Goal: Information Seeking & Learning: Learn about a topic

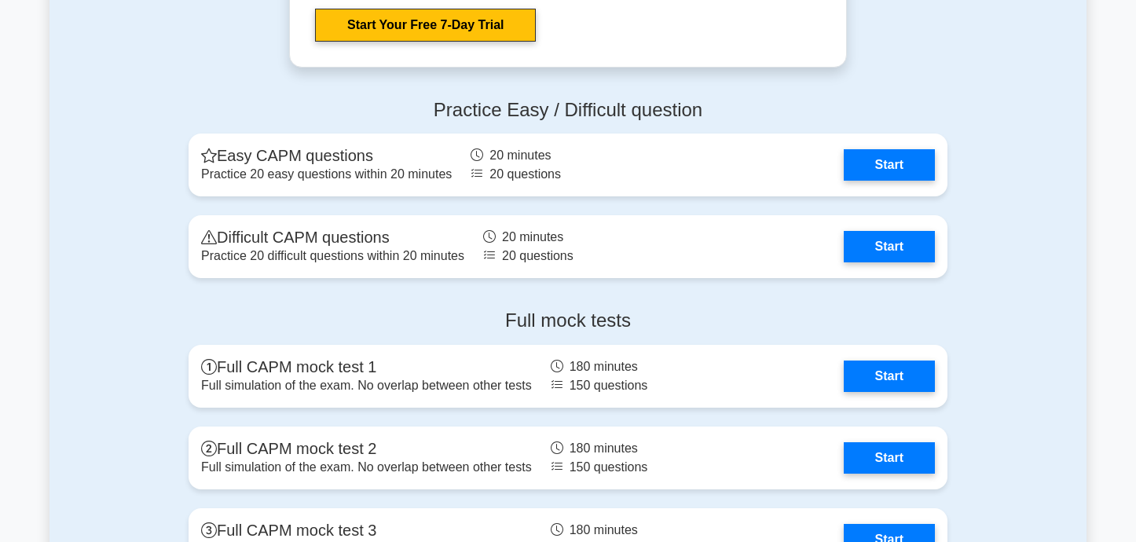
scroll to position [4412, 0]
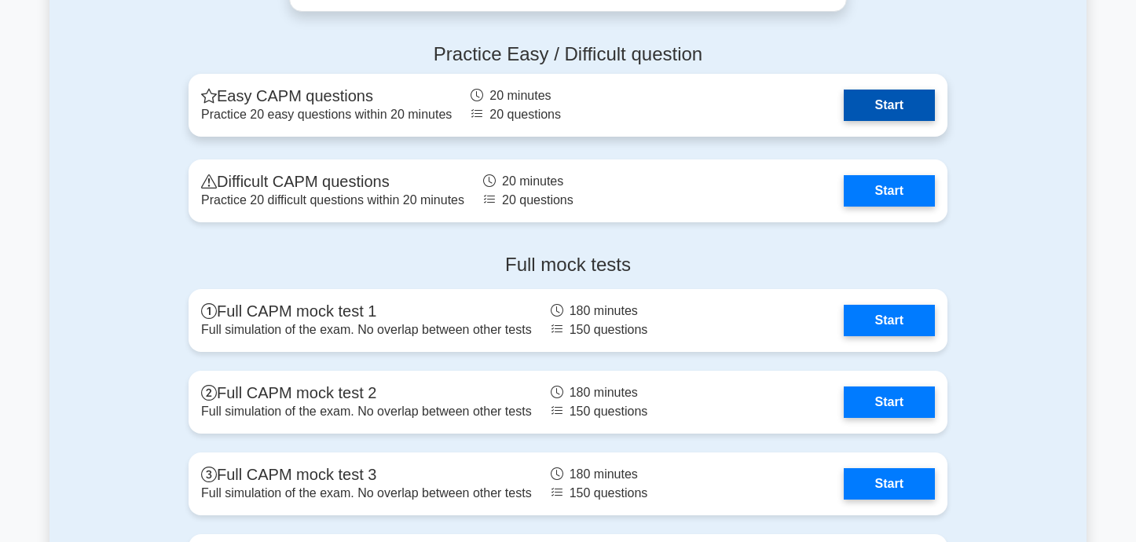
click at [858, 101] on link "Start" at bounding box center [889, 105] width 91 height 31
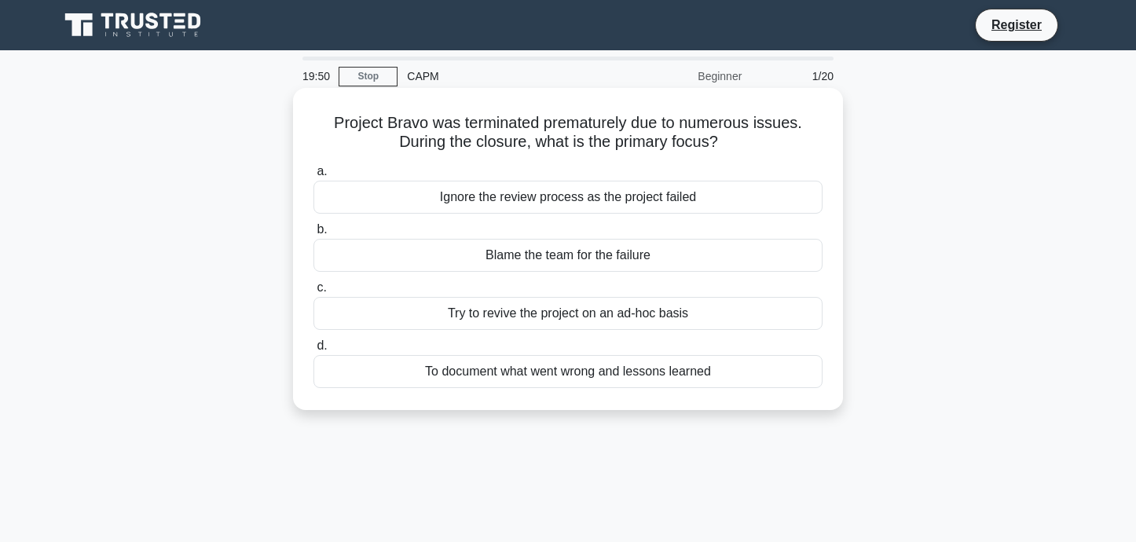
click at [578, 377] on div "To document what went wrong and lessons learned" at bounding box center [568, 371] width 509 height 33
click at [314, 351] on input "d. To document what went wrong and lessons learned" at bounding box center [314, 346] width 0 height 10
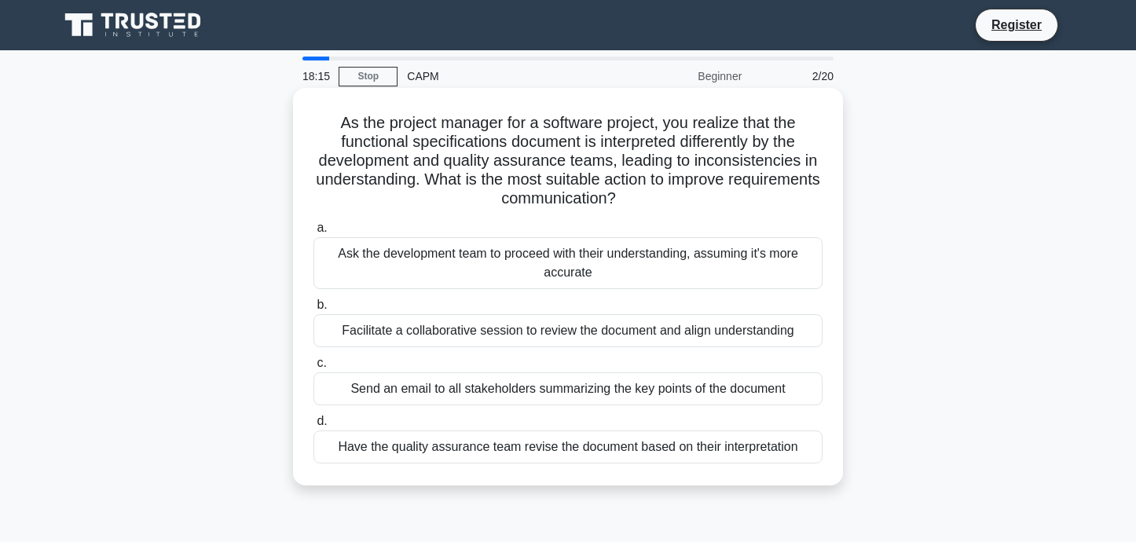
click at [517, 452] on div "Have the quality assurance team revise the document based on their interpretati…" at bounding box center [568, 447] width 509 height 33
click at [314, 427] on input "d. Have the quality assurance team revise the document based on their interpret…" at bounding box center [314, 421] width 0 height 10
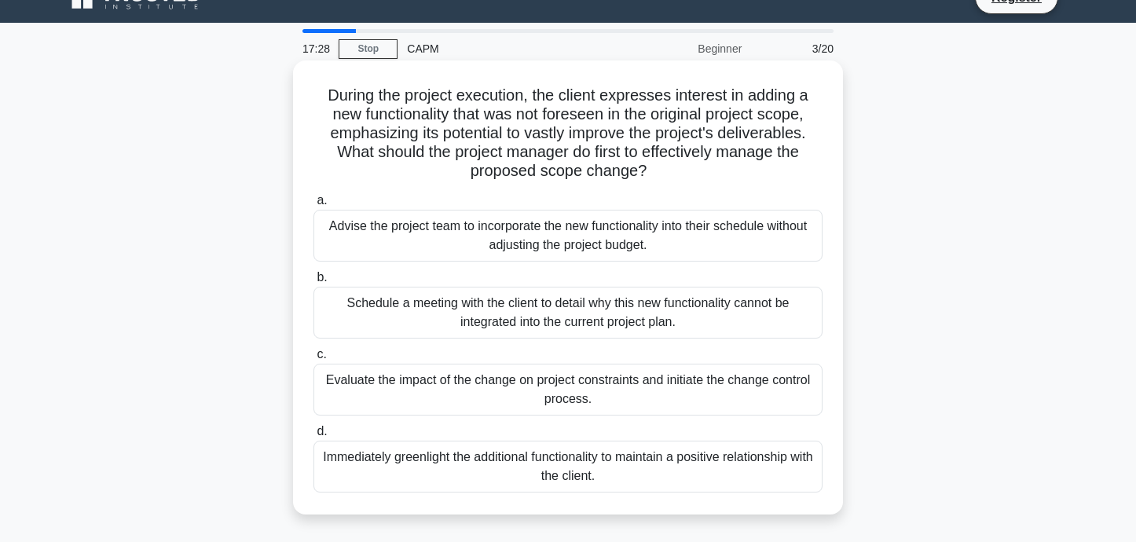
scroll to position [29, 0]
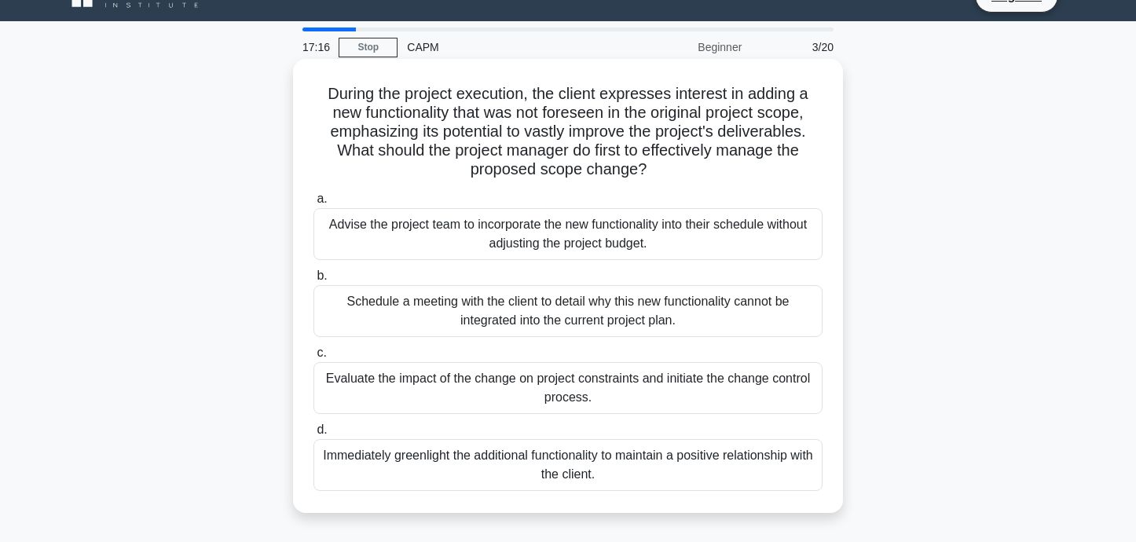
click at [512, 383] on div "Evaluate the impact of the change on project constraints and initiate the chang…" at bounding box center [568, 388] width 509 height 52
click at [314, 358] on input "c. Evaluate the impact of the change on project constraints and initiate the ch…" at bounding box center [314, 353] width 0 height 10
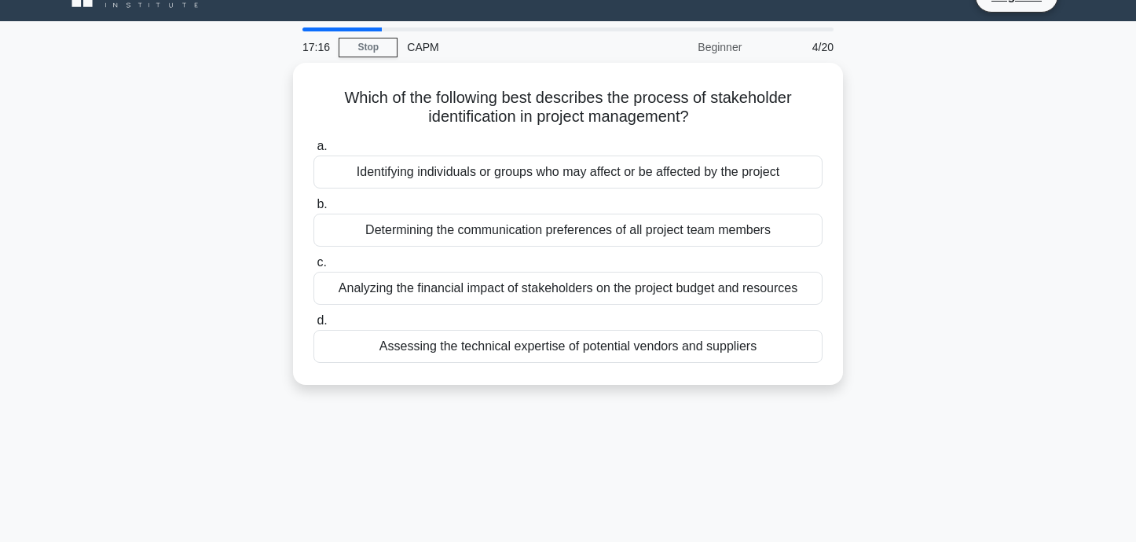
scroll to position [0, 0]
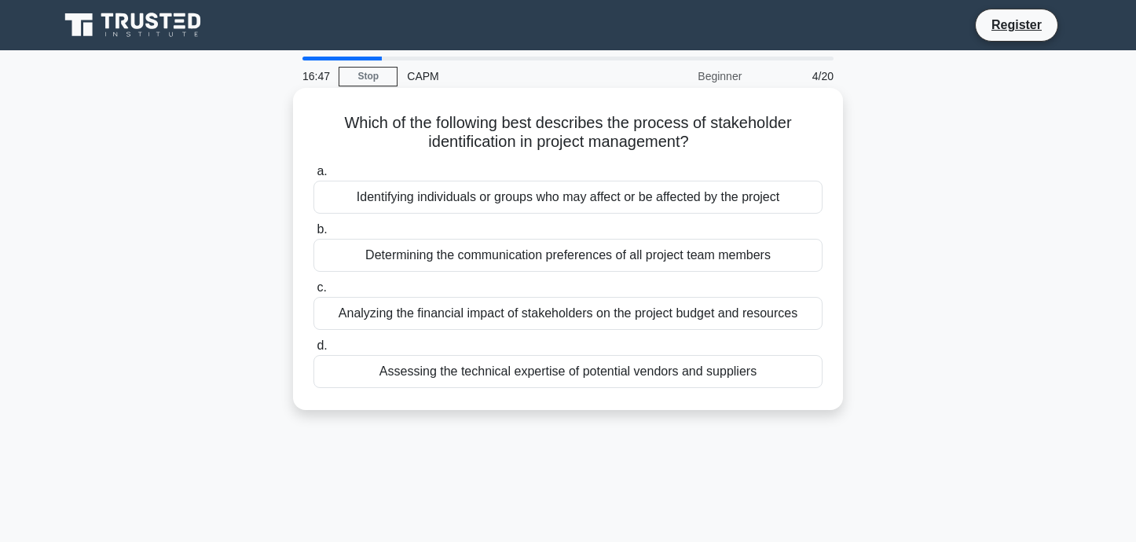
click at [538, 197] on div "Identifying individuals or groups who may affect or be affected by the project" at bounding box center [568, 197] width 509 height 33
click at [314, 177] on input "a. Identifying individuals or groups who may affect or be affected by the proje…" at bounding box center [314, 172] width 0 height 10
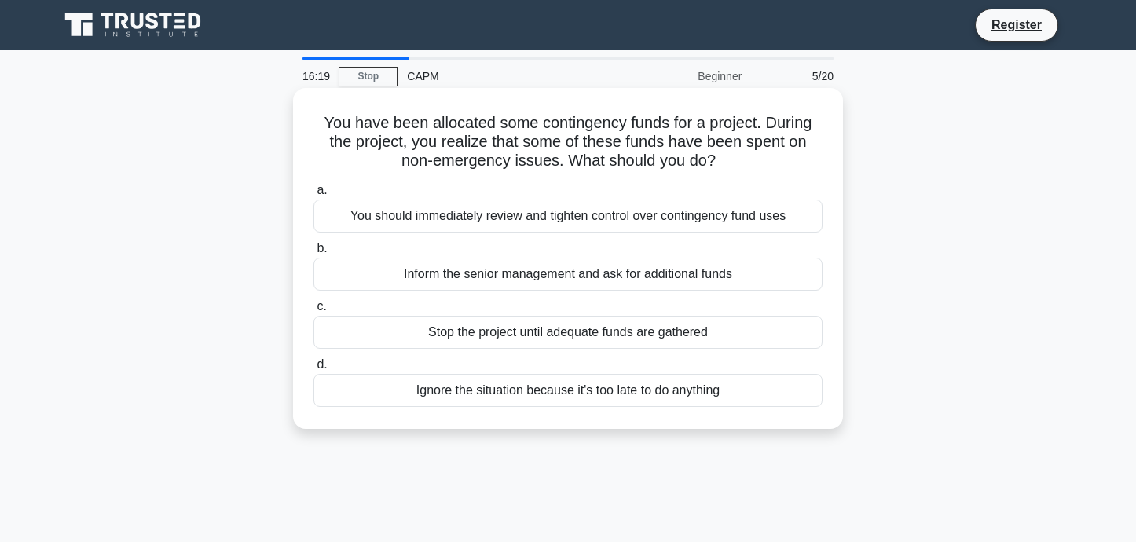
click at [577, 214] on div "You should immediately review and tighten control over contingency fund uses" at bounding box center [568, 216] width 509 height 33
click at [314, 196] on input "a. You should immediately review and tighten control over contingency fund uses" at bounding box center [314, 190] width 0 height 10
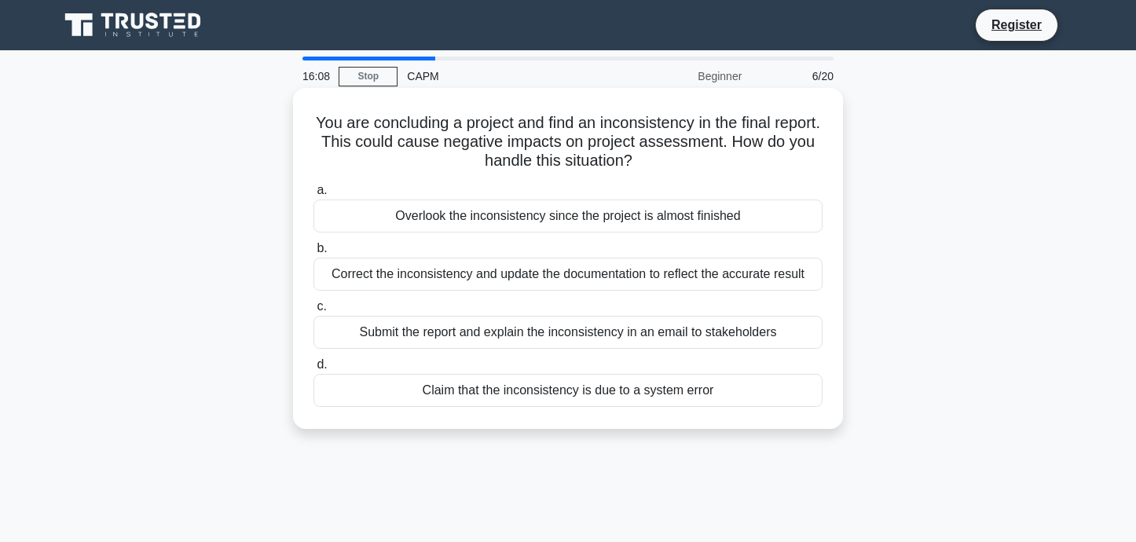
click at [520, 278] on div "Correct the inconsistency and update the documentation to reflect the accurate …" at bounding box center [568, 274] width 509 height 33
click at [314, 254] on input "b. Correct the inconsistency and update the documentation to reflect the accura…" at bounding box center [314, 249] width 0 height 10
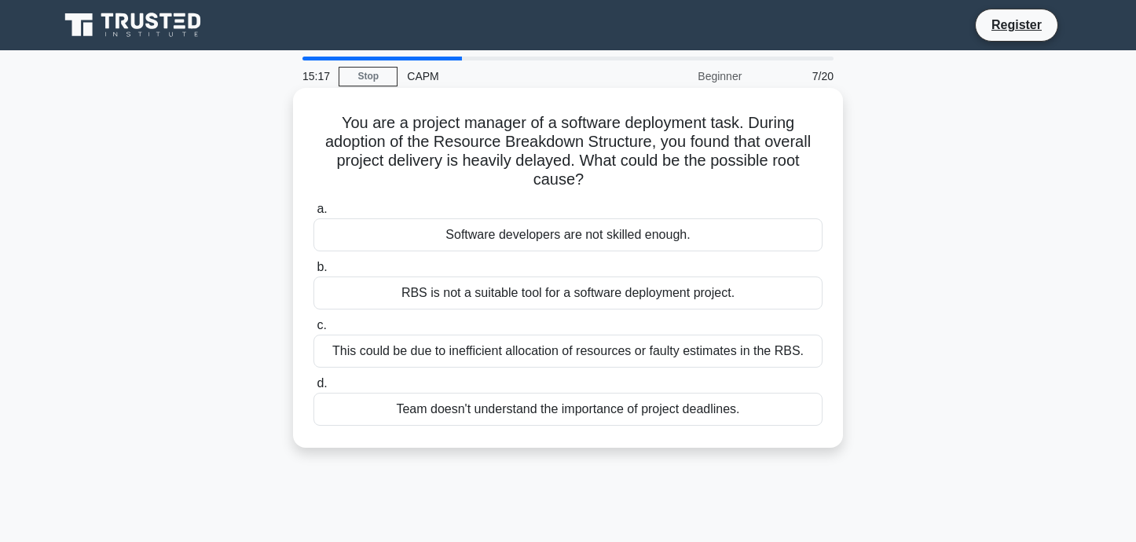
click at [610, 358] on div "This could be due to inefficient allocation of resources or faulty estimates in…" at bounding box center [568, 351] width 509 height 33
click at [314, 331] on input "c. This could be due to inefficient allocation of resources or faulty estimates…" at bounding box center [314, 326] width 0 height 10
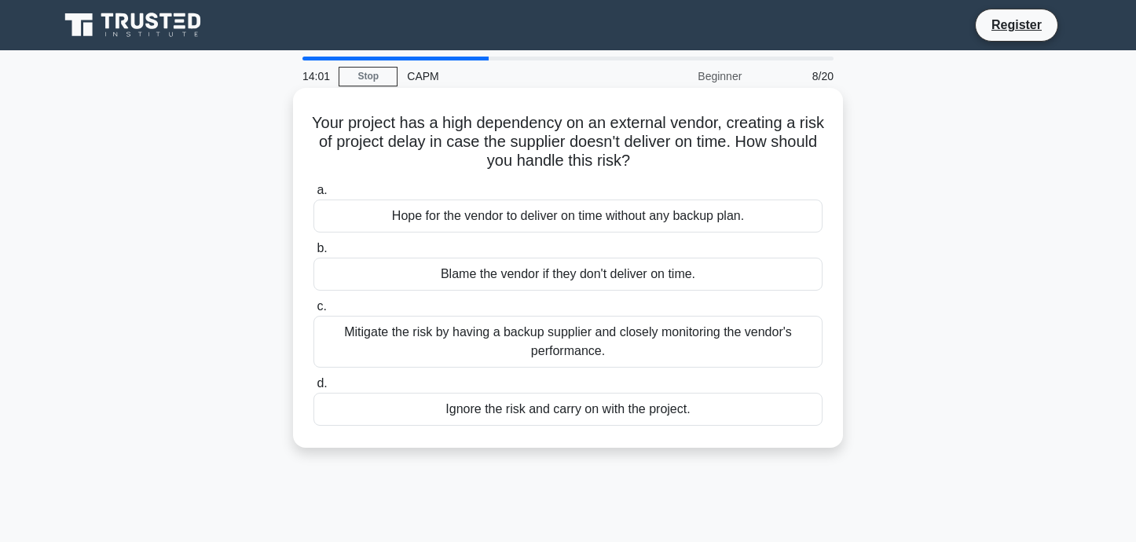
click at [676, 328] on div "Mitigate the risk by having a backup supplier and closely monitoring the vendor…" at bounding box center [568, 342] width 509 height 52
click at [314, 312] on input "c. Mitigate the risk by having a backup supplier and closely monitoring the ven…" at bounding box center [314, 307] width 0 height 10
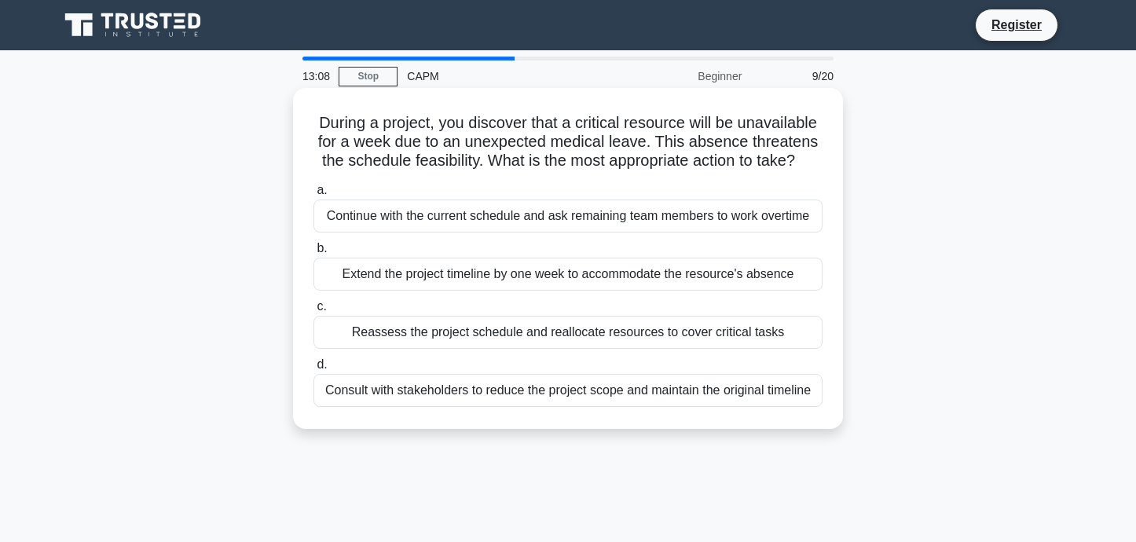
click at [510, 336] on div "Reassess the project schedule and reallocate resources to cover critical tasks" at bounding box center [568, 332] width 509 height 33
click at [314, 312] on input "c. Reassess the project schedule and reallocate resources to cover critical tas…" at bounding box center [314, 307] width 0 height 10
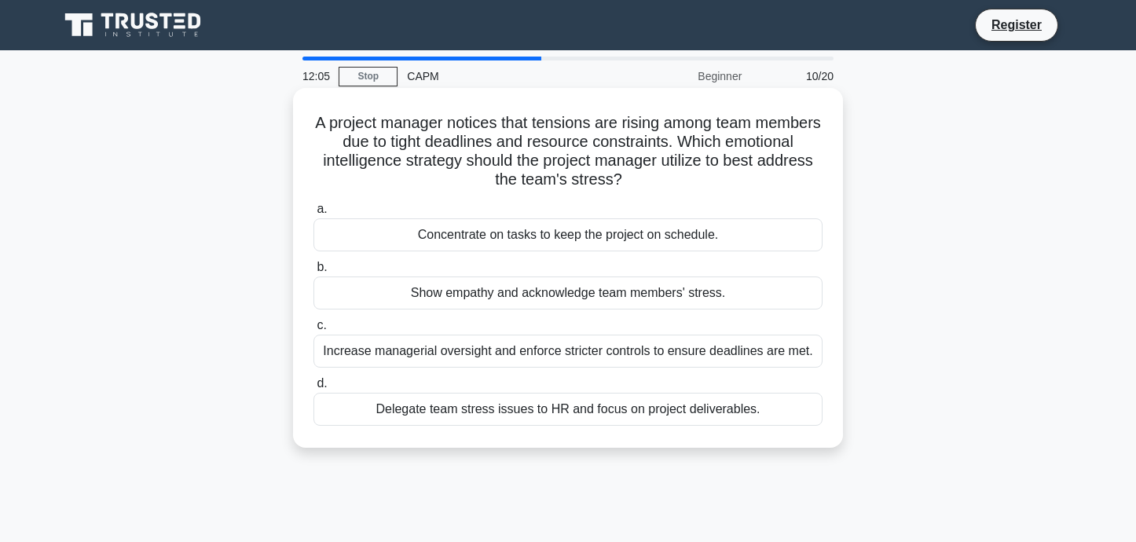
click at [519, 299] on div "Show empathy and acknowledge team members' stress." at bounding box center [568, 293] width 509 height 33
click at [314, 273] on input "b. Show empathy and acknowledge team members' stress." at bounding box center [314, 267] width 0 height 10
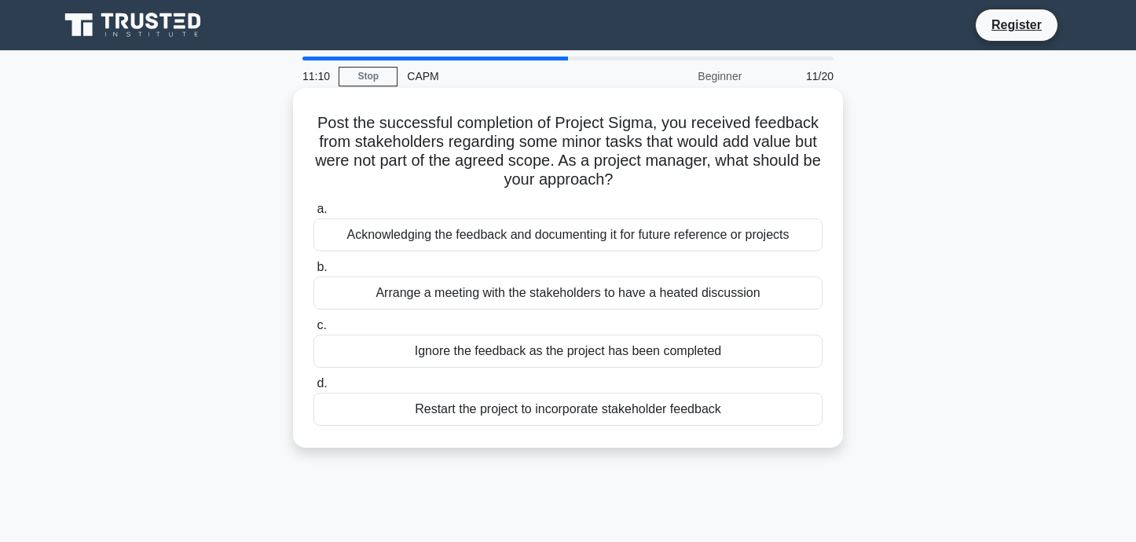
click at [507, 236] on div "Acknowledging the feedback and documenting it for future reference or projects" at bounding box center [568, 234] width 509 height 33
click at [314, 215] on input "a. Acknowledging the feedback and documenting it for future reference or projec…" at bounding box center [314, 209] width 0 height 10
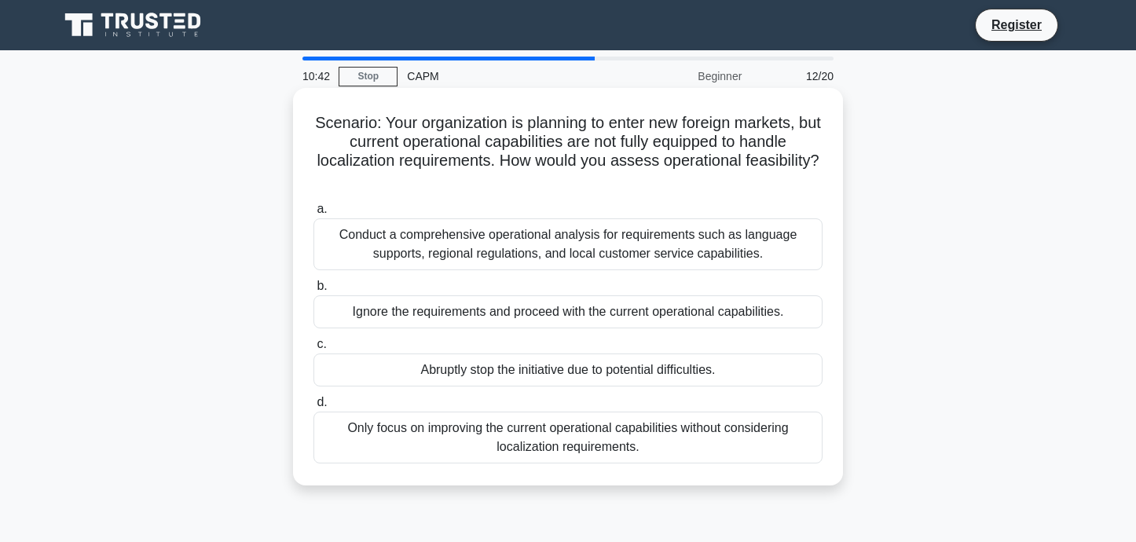
click at [596, 255] on div "Conduct a comprehensive operational analysis for requirements such as language …" at bounding box center [568, 244] width 509 height 52
click at [314, 215] on input "a. Conduct a comprehensive operational analysis for requirements such as langua…" at bounding box center [314, 209] width 0 height 10
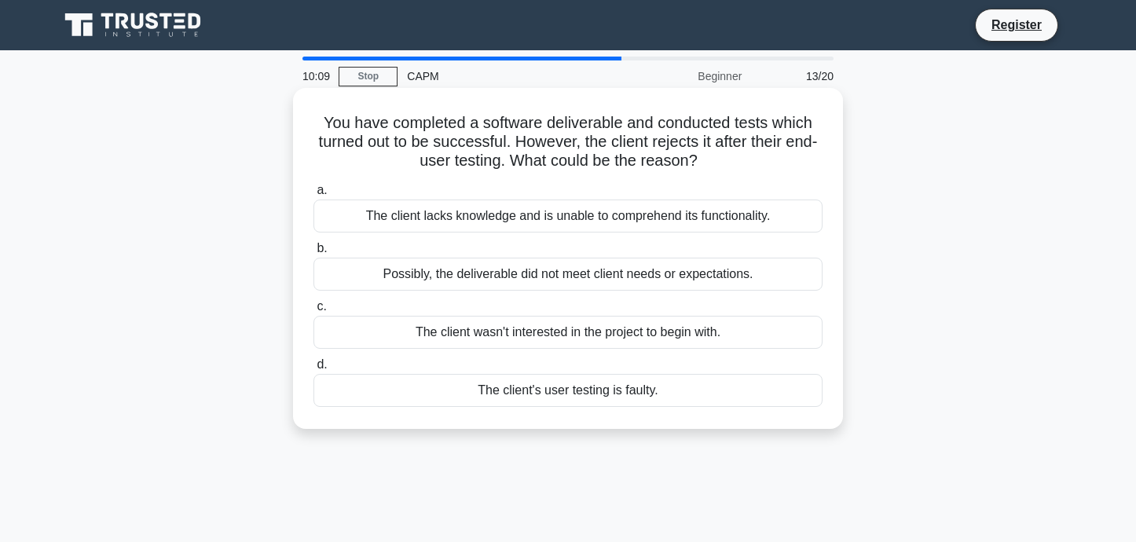
click at [597, 270] on div "Possibly, the deliverable did not meet client needs or expectations." at bounding box center [568, 274] width 509 height 33
click at [314, 254] on input "b. Possibly, the deliverable did not meet client needs or expectations." at bounding box center [314, 249] width 0 height 10
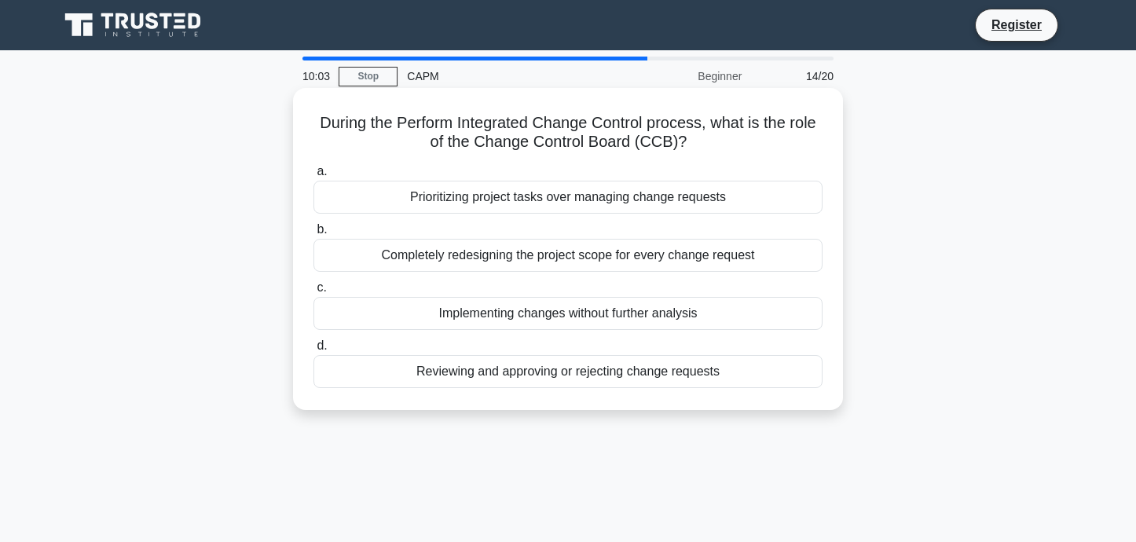
click at [582, 259] on div "Completely redesigning the project scope for every change request" at bounding box center [568, 255] width 509 height 33
click at [314, 235] on input "b. Completely redesigning the project scope for every change request" at bounding box center [314, 230] width 0 height 10
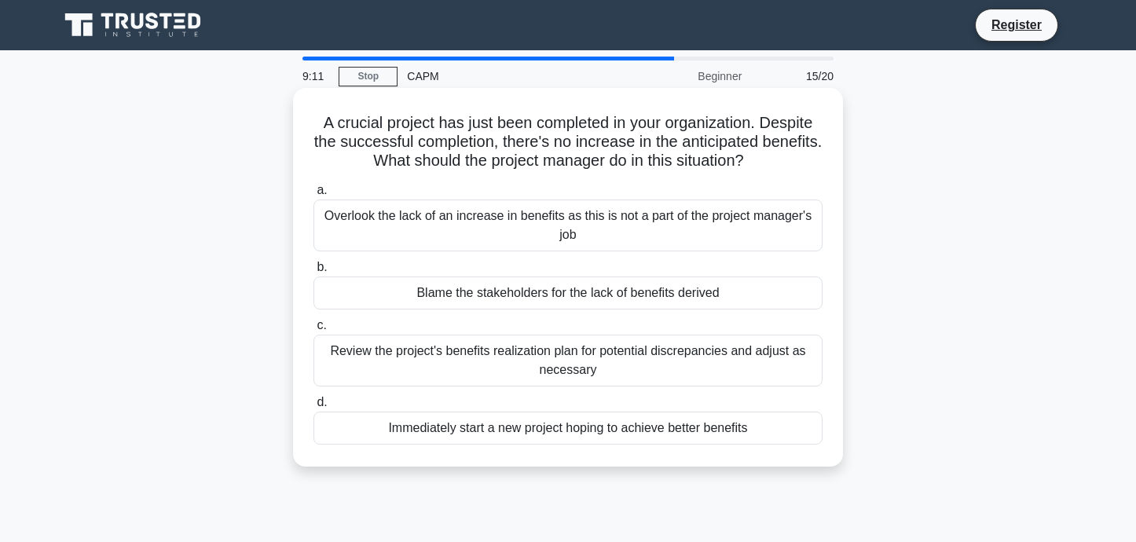
click at [516, 355] on div "Review the project's benefits realization plan for potential discrepancies and …" at bounding box center [568, 361] width 509 height 52
click at [314, 331] on input "c. Review the project's benefits realization plan for potential discrepancies a…" at bounding box center [314, 326] width 0 height 10
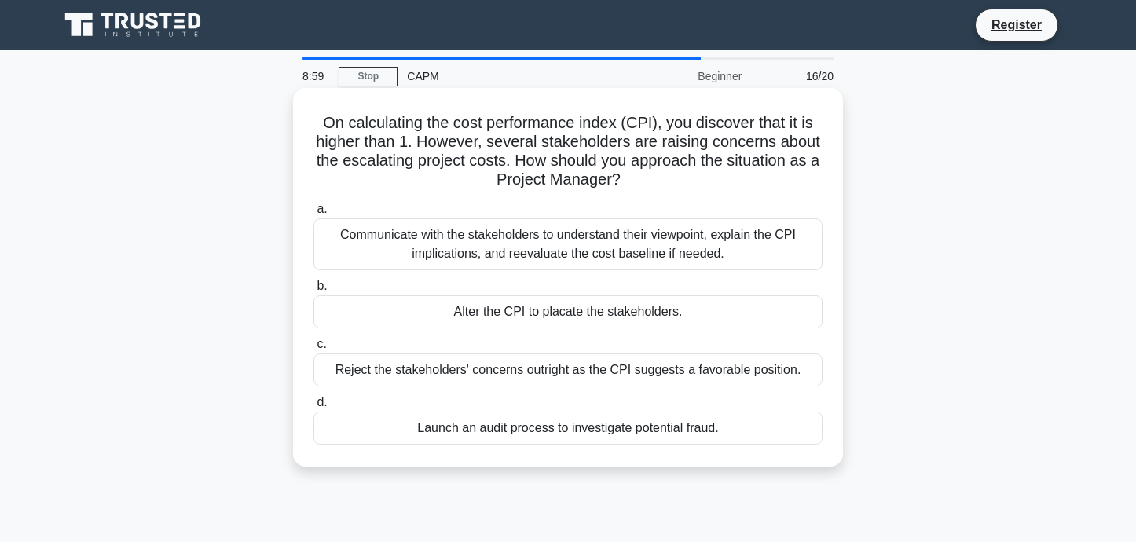
click at [507, 236] on div "Communicate with the stakeholders to understand their viewpoint, explain the CP…" at bounding box center [568, 244] width 509 height 52
click at [314, 215] on input "a. Communicate with the stakeholders to understand their viewpoint, explain the…" at bounding box center [314, 209] width 0 height 10
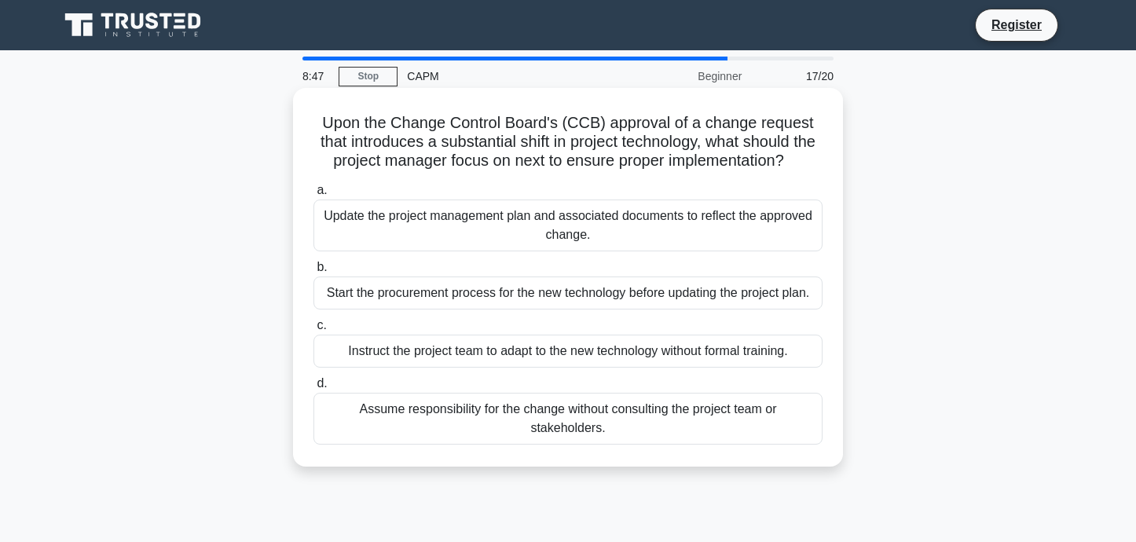
click at [519, 230] on div "Update the project management plan and associated documents to reflect the appr…" at bounding box center [568, 226] width 509 height 52
click at [314, 196] on input "a. Update the project management plan and associated documents to reflect the a…" at bounding box center [314, 190] width 0 height 10
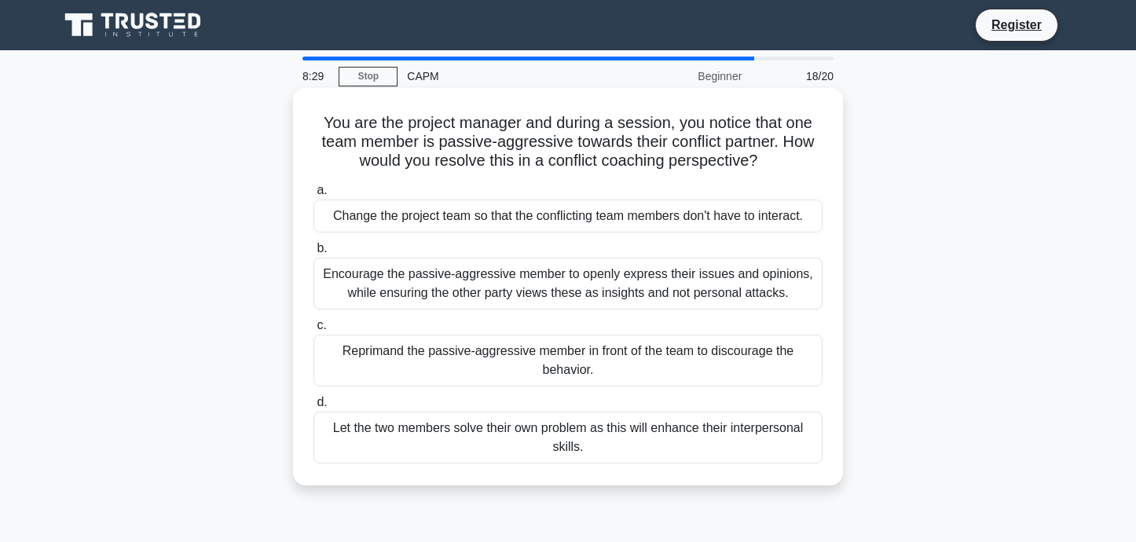
click at [507, 280] on div "Encourage the passive-aggressive member to openly express their issues and opin…" at bounding box center [568, 284] width 509 height 52
click at [314, 254] on input "b. Encourage the passive-aggressive member to openly express their issues and o…" at bounding box center [314, 249] width 0 height 10
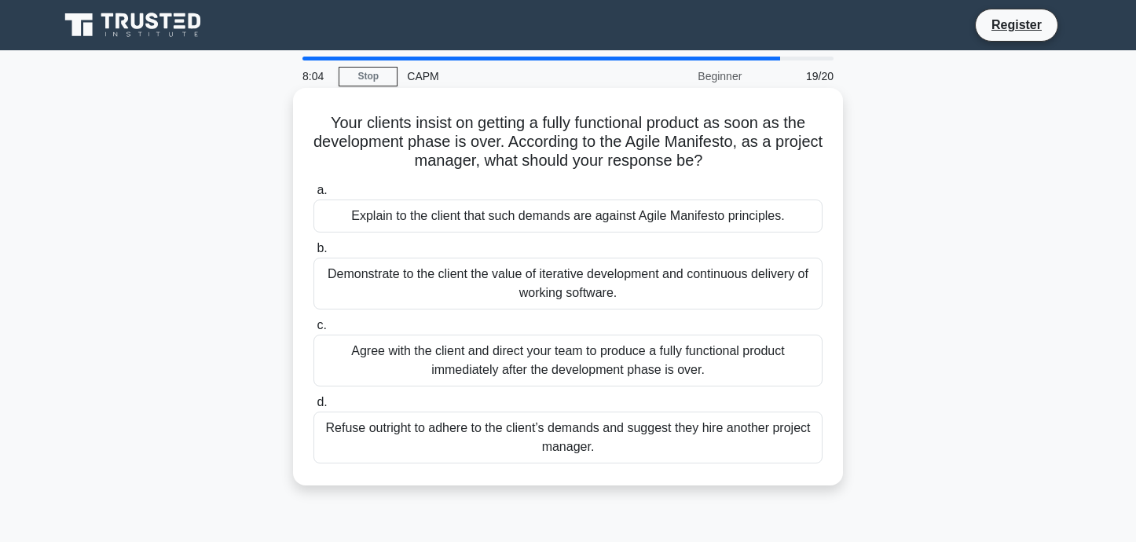
click at [477, 357] on div "Agree with the client and direct your team to produce a fully functional produc…" at bounding box center [568, 361] width 509 height 52
click at [314, 331] on input "c. Agree with the client and direct your team to produce a fully functional pro…" at bounding box center [314, 326] width 0 height 10
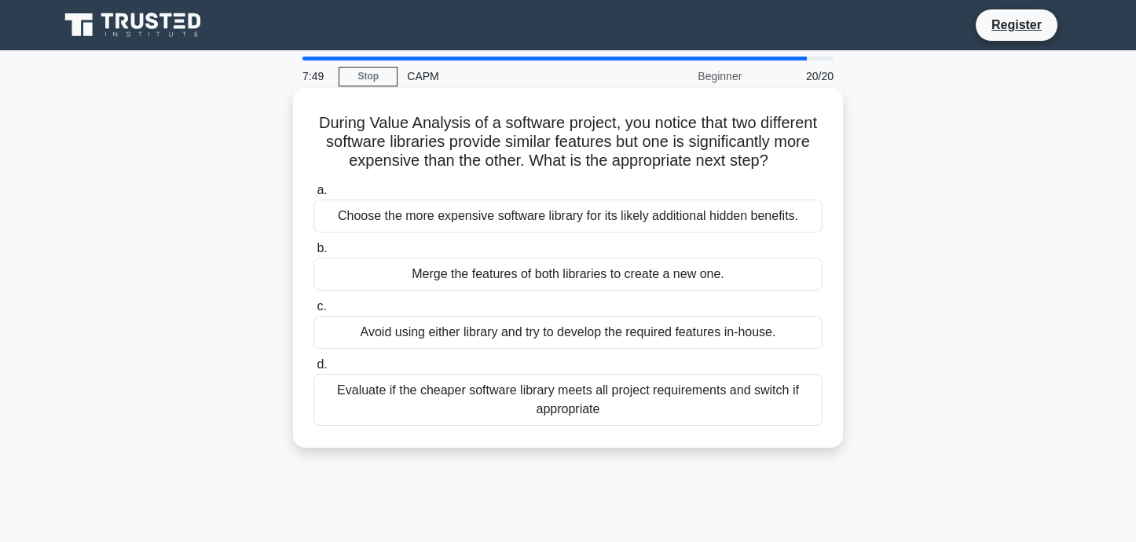
click at [523, 394] on div "Evaluate if the cheaper software library meets all project requirements and swi…" at bounding box center [568, 400] width 509 height 52
click at [314, 370] on input "d. Evaluate if the cheaper software library meets all project requirements and …" at bounding box center [314, 365] width 0 height 10
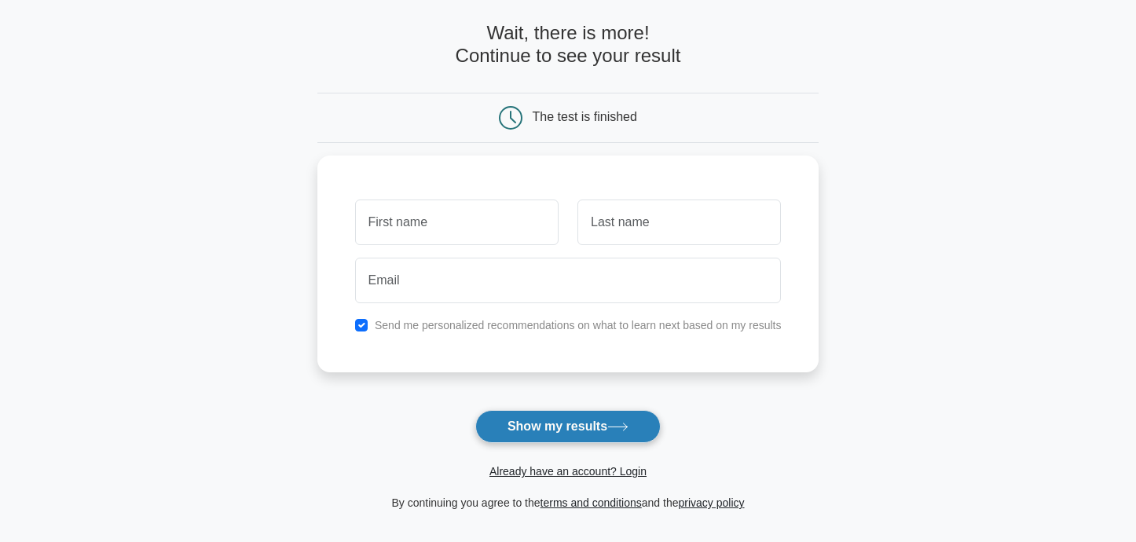
scroll to position [67, 0]
click at [574, 429] on button "Show my results" at bounding box center [567, 425] width 185 height 33
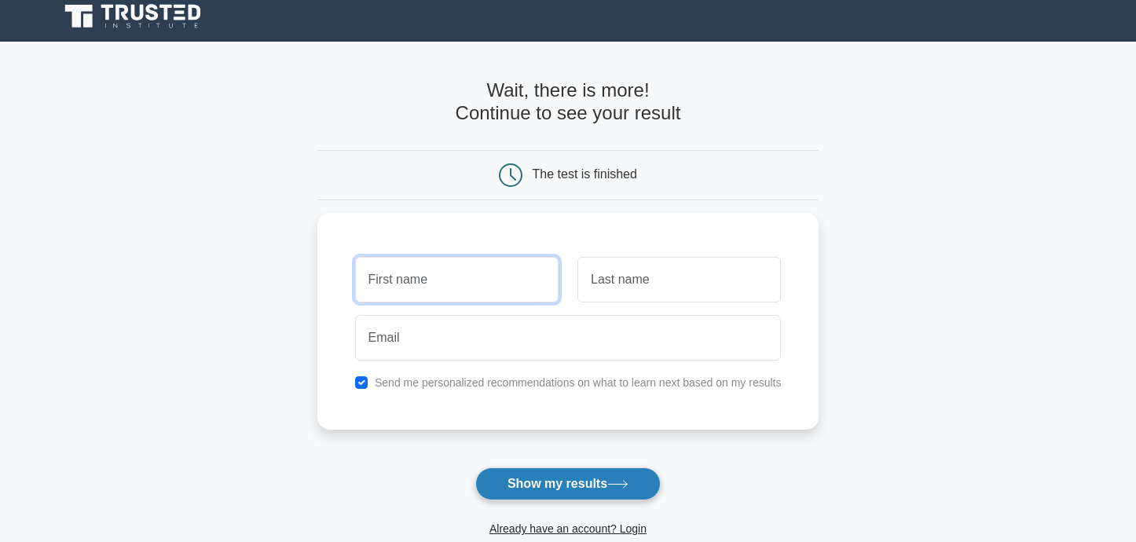
scroll to position [0, 0]
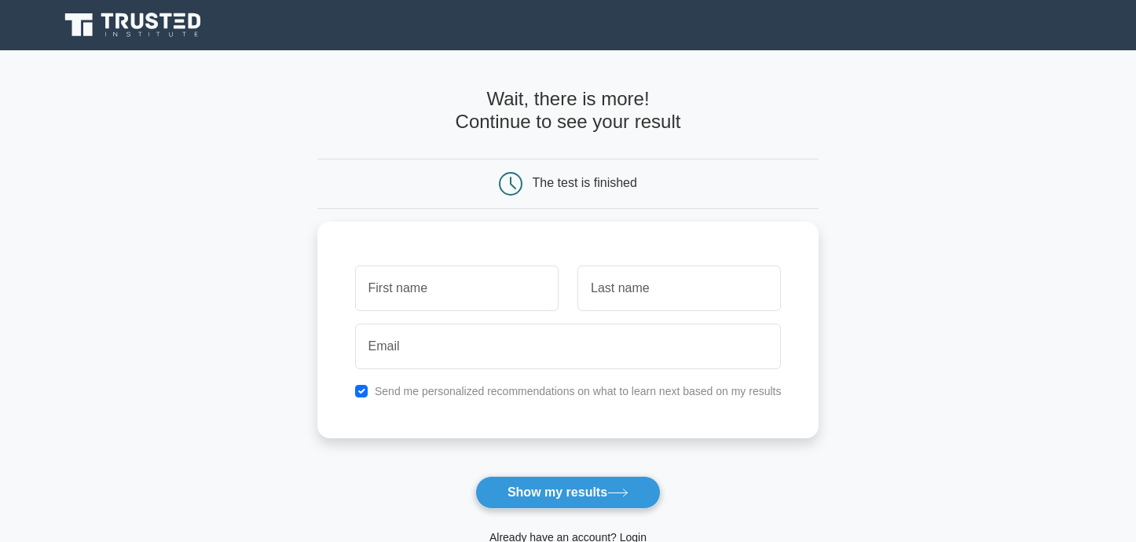
click at [167, 28] on icon at bounding box center [167, 21] width 13 height 16
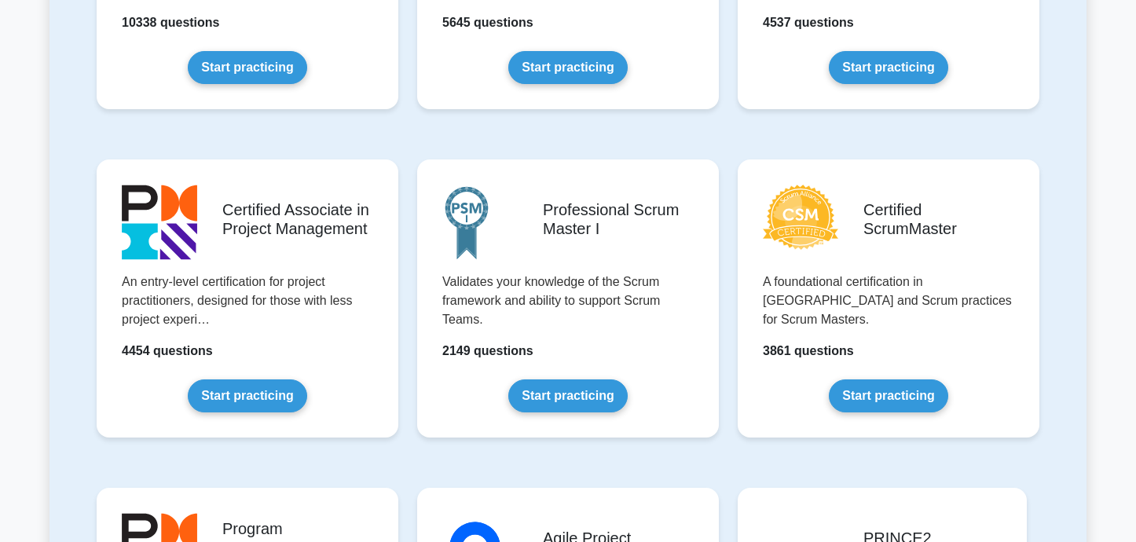
scroll to position [581, 0]
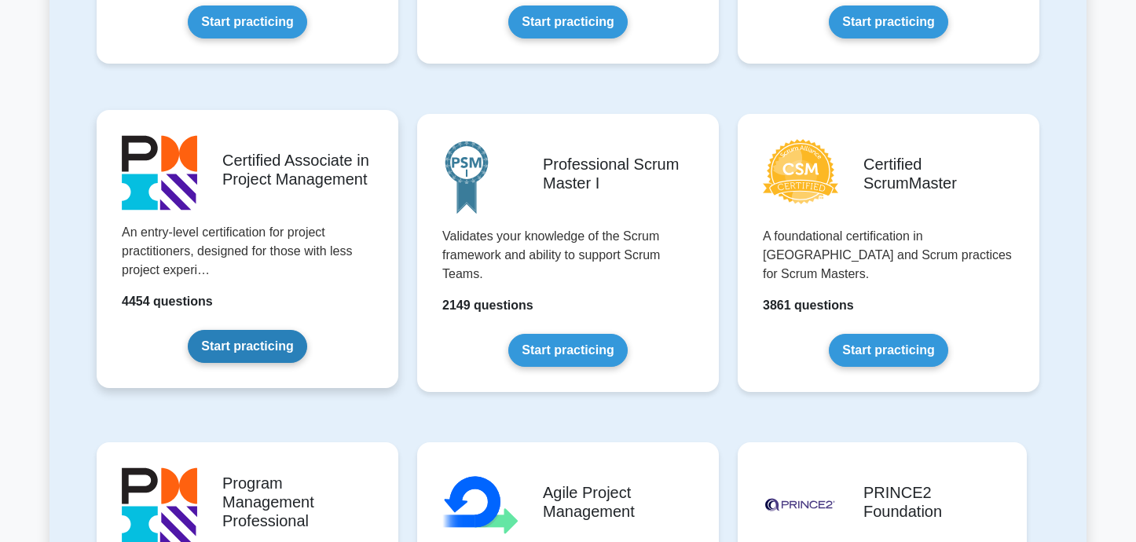
click at [275, 337] on link "Start practicing" at bounding box center [247, 346] width 119 height 33
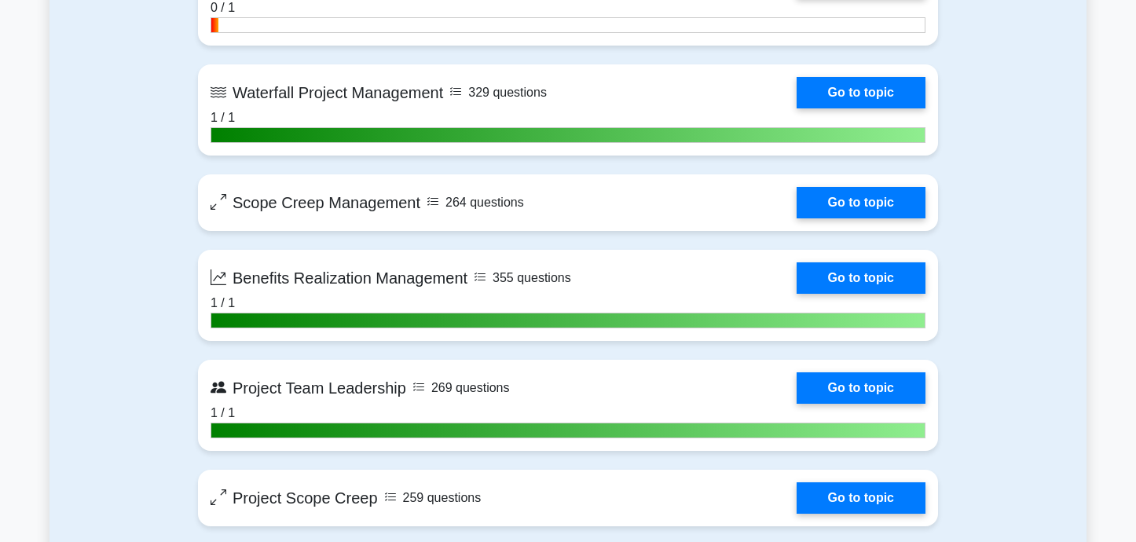
scroll to position [3021, 0]
